Goal: Information Seeking & Learning: Learn about a topic

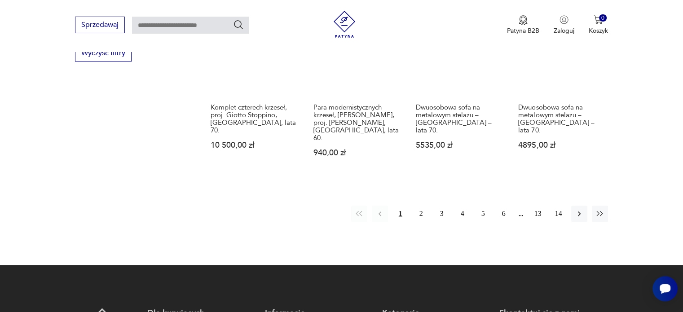
scroll to position [1001, 0]
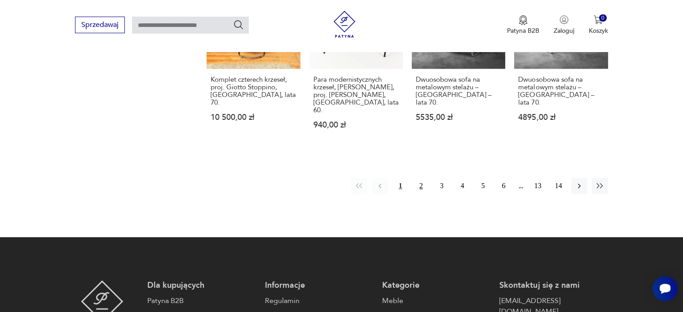
click at [422, 178] on button "2" at bounding box center [421, 186] width 16 height 16
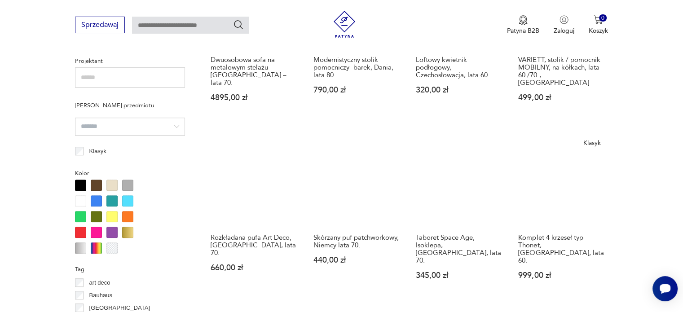
scroll to position [867, 0]
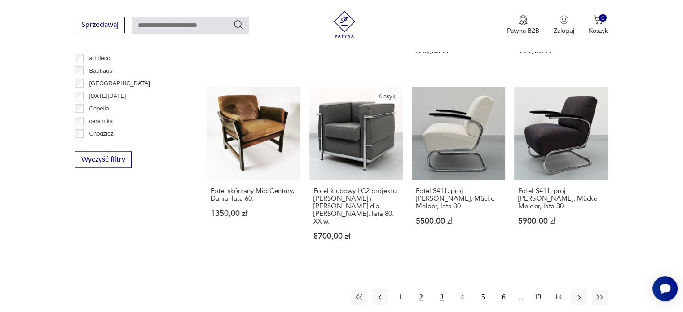
click at [440, 289] on button "3" at bounding box center [442, 297] width 16 height 16
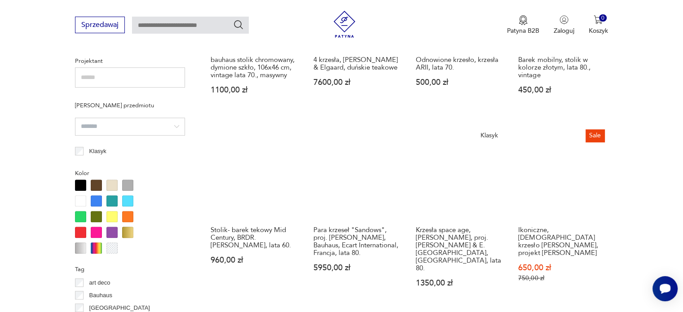
scroll to position [867, 0]
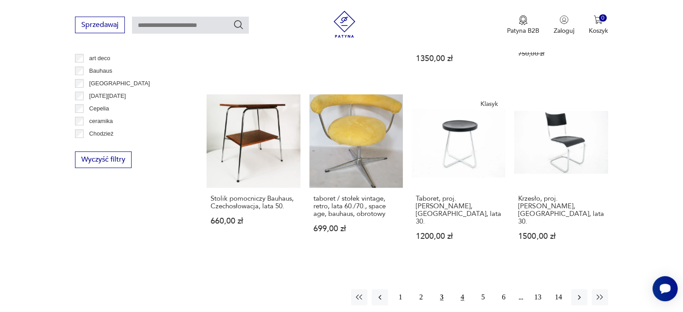
click at [463, 289] on button "4" at bounding box center [463, 297] width 16 height 16
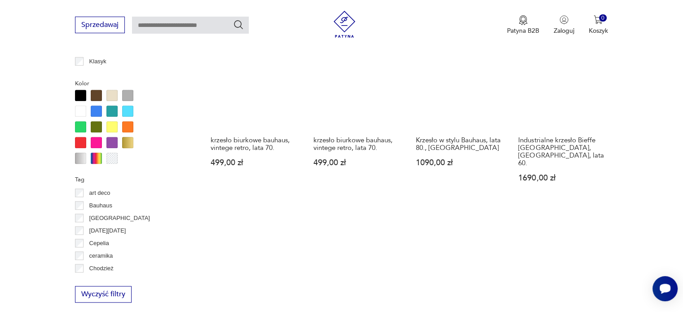
scroll to position [1046, 0]
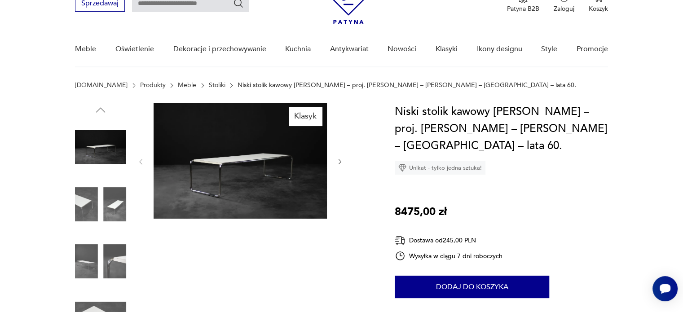
scroll to position [45, 0]
click at [101, 149] on img at bounding box center [100, 146] width 51 height 51
click at [341, 160] on icon "button" at bounding box center [340, 162] width 8 height 8
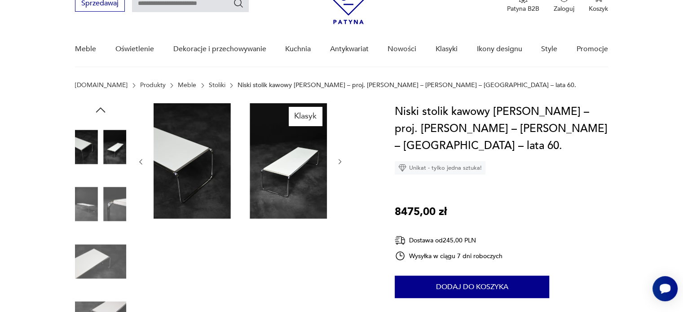
click at [83, 206] on img at bounding box center [100, 204] width 51 height 51
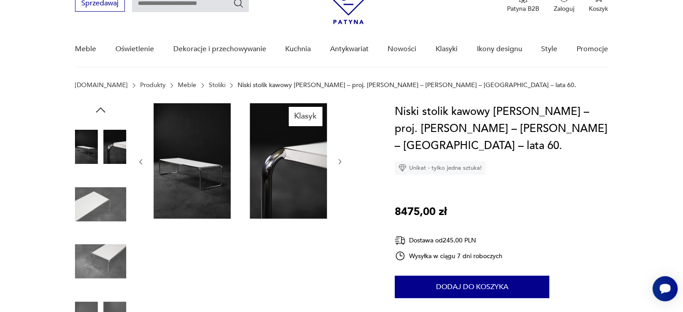
click at [340, 160] on icon "button" at bounding box center [340, 162] width 8 height 8
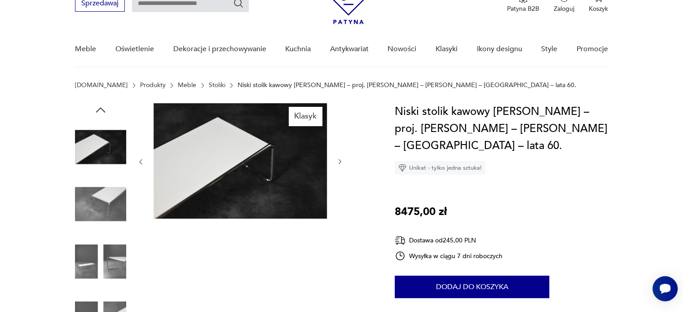
click at [340, 160] on icon "button" at bounding box center [340, 162] width 8 height 8
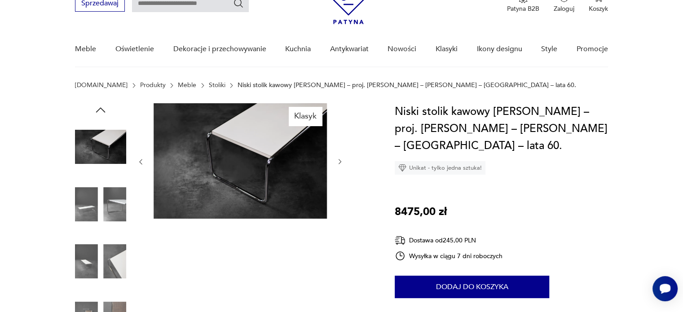
click at [340, 160] on icon "button" at bounding box center [340, 162] width 8 height 8
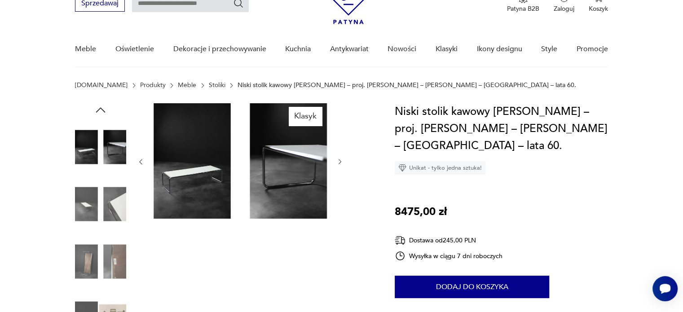
click at [340, 160] on icon "button" at bounding box center [340, 162] width 8 height 8
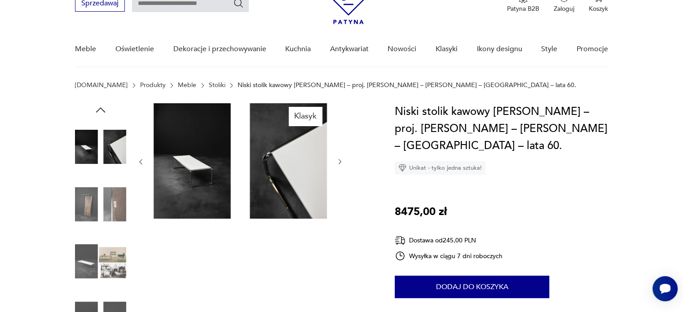
click at [340, 160] on icon "button" at bounding box center [340, 162] width 8 height 8
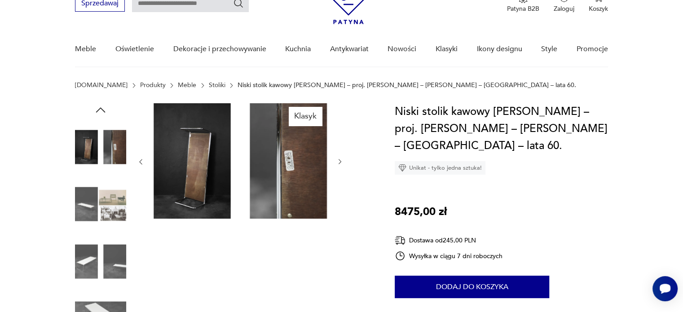
click at [340, 160] on icon "button" at bounding box center [340, 162] width 8 height 8
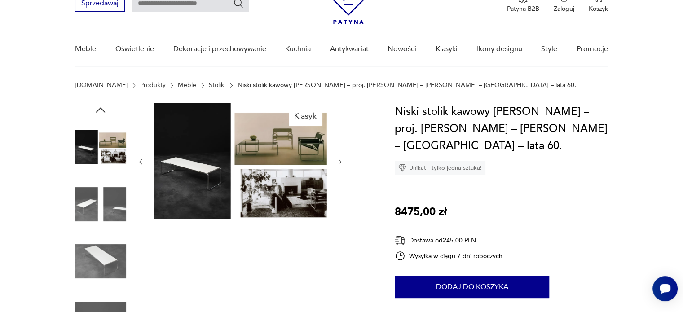
click at [340, 160] on icon "button" at bounding box center [340, 162] width 8 height 8
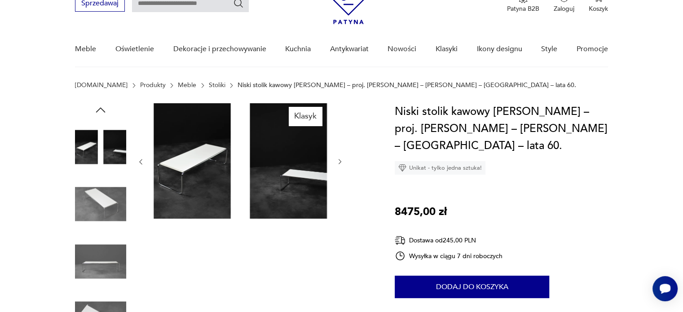
click at [340, 160] on icon "button" at bounding box center [340, 162] width 8 height 8
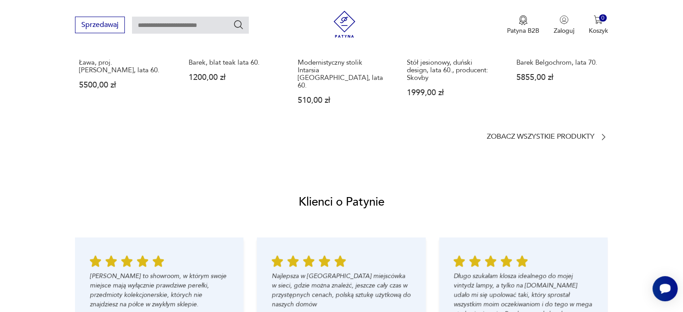
scroll to position [898, 0]
